Goal: Task Accomplishment & Management: Manage account settings

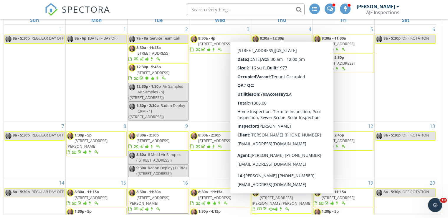
scroll to position [126, 0]
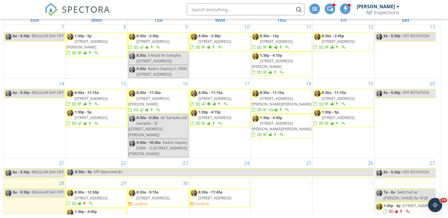
scroll to position [126, 0]
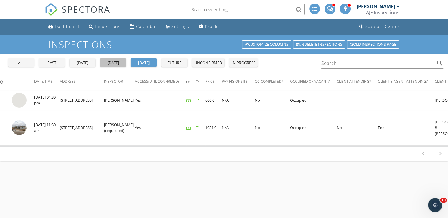
click at [114, 65] on div "[DATE]" at bounding box center [113, 63] width 21 height 6
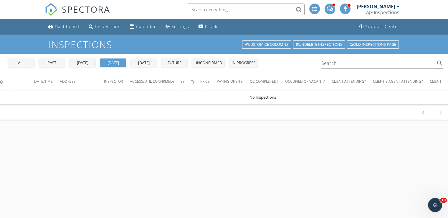
click at [144, 65] on div "tomorrow" at bounding box center [143, 63] width 21 height 6
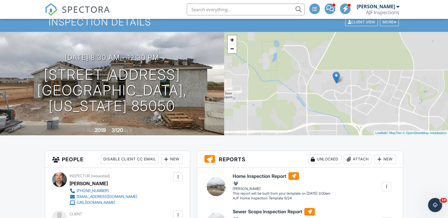
scroll to position [4, 0]
